Goal: Transaction & Acquisition: Purchase product/service

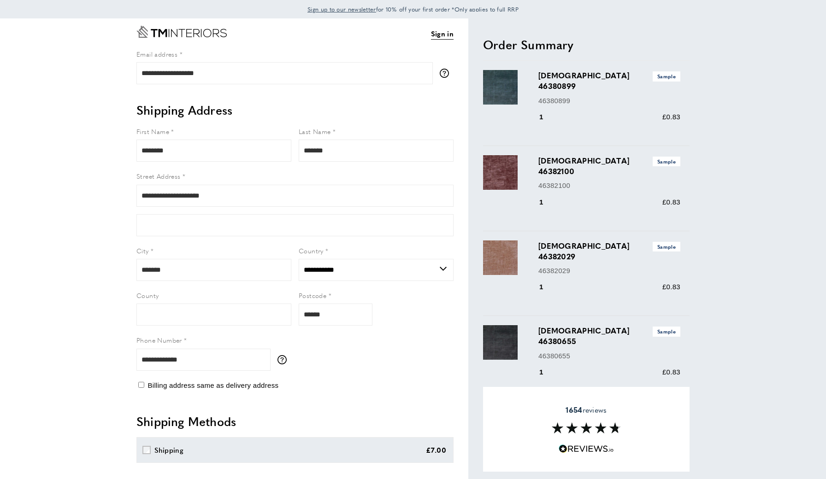
select select "**"
drag, startPoint x: 618, startPoint y: 228, endPoint x: 536, endPoint y: 219, distance: 82.0
click at [536, 231] on div "Demoiselle 46382029 Sample 46382029 1 £0.83" at bounding box center [586, 273] width 206 height 85
copy h3 "Demoiselle 46382029"
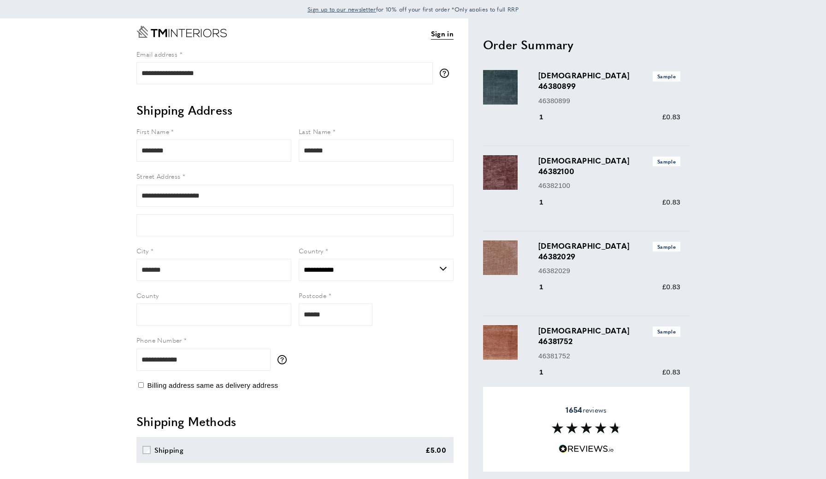
drag, startPoint x: 617, startPoint y: 300, endPoint x: 539, endPoint y: 302, distance: 77.9
click at [539, 325] on h3 "Demoiselle 46381752 Sample" at bounding box center [609, 335] width 142 height 21
copy h3 "Demoiselle 46381752"
select select "**"
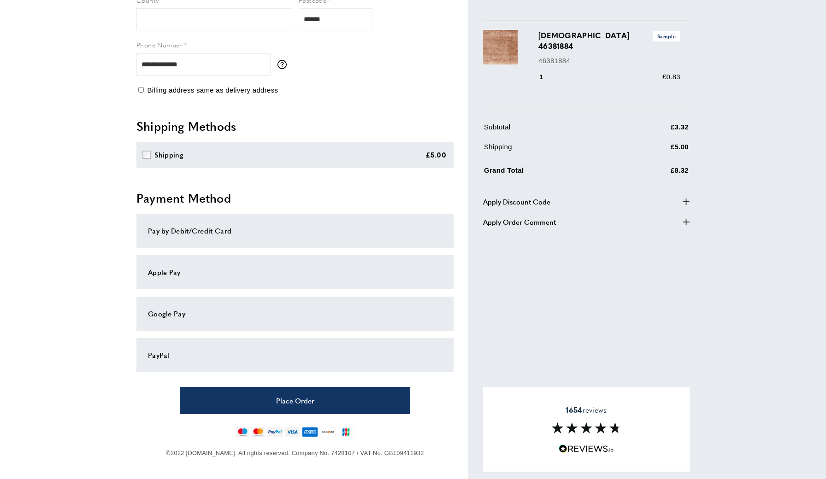
scroll to position [294, 0]
click at [203, 230] on div "Pay by Debit/Credit Card" at bounding box center [295, 231] width 294 height 11
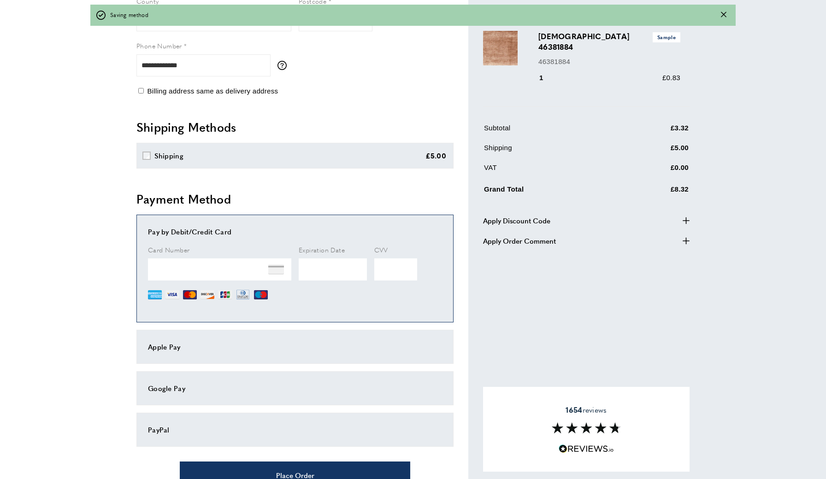
click at [172, 386] on div "Google Pay" at bounding box center [295, 388] width 294 height 11
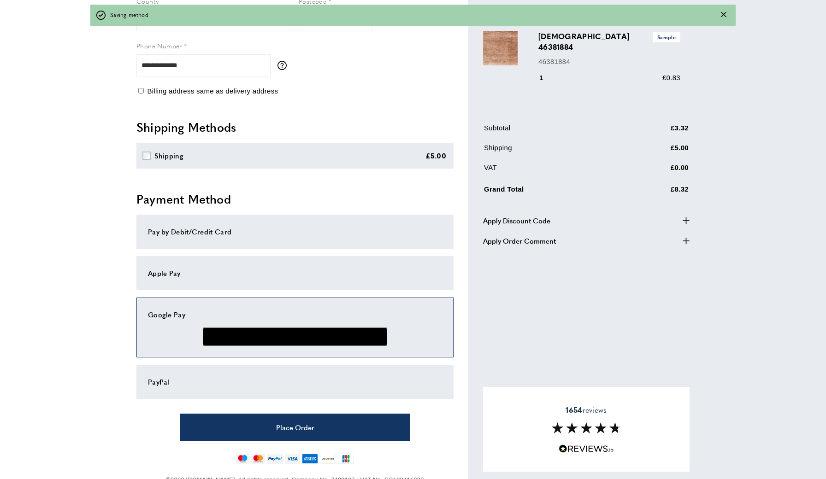
click at [172, 274] on div "Apple Pay" at bounding box center [295, 273] width 294 height 11
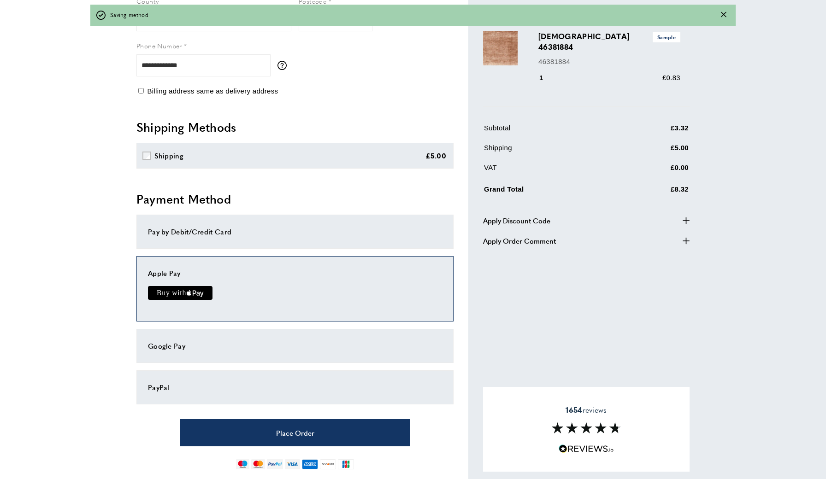
click at [189, 292] on icon "Buy with Apple Pay" at bounding box center [189, 294] width 5 height 4
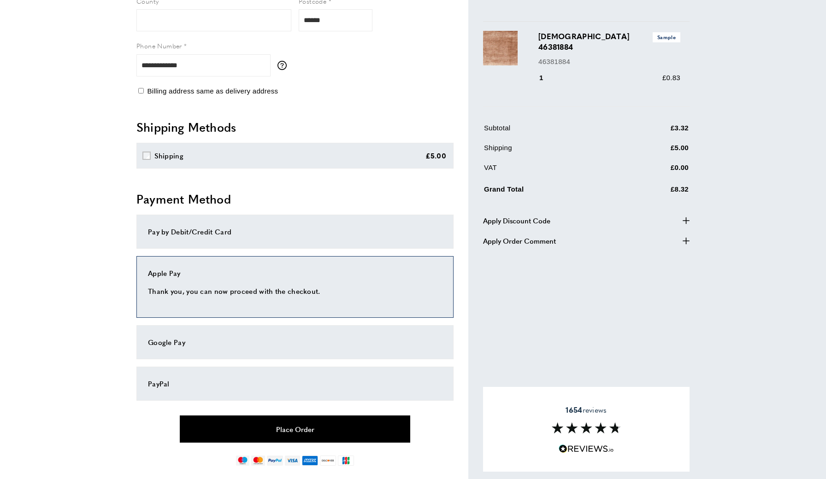
click at [300, 428] on button "Place Order" at bounding box center [295, 429] width 230 height 27
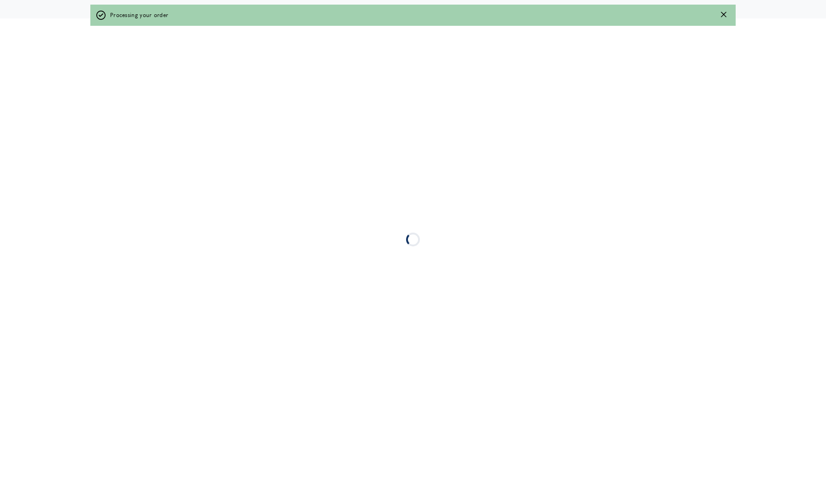
scroll to position [0, 0]
